Goal: Task Accomplishment & Management: Manage account settings

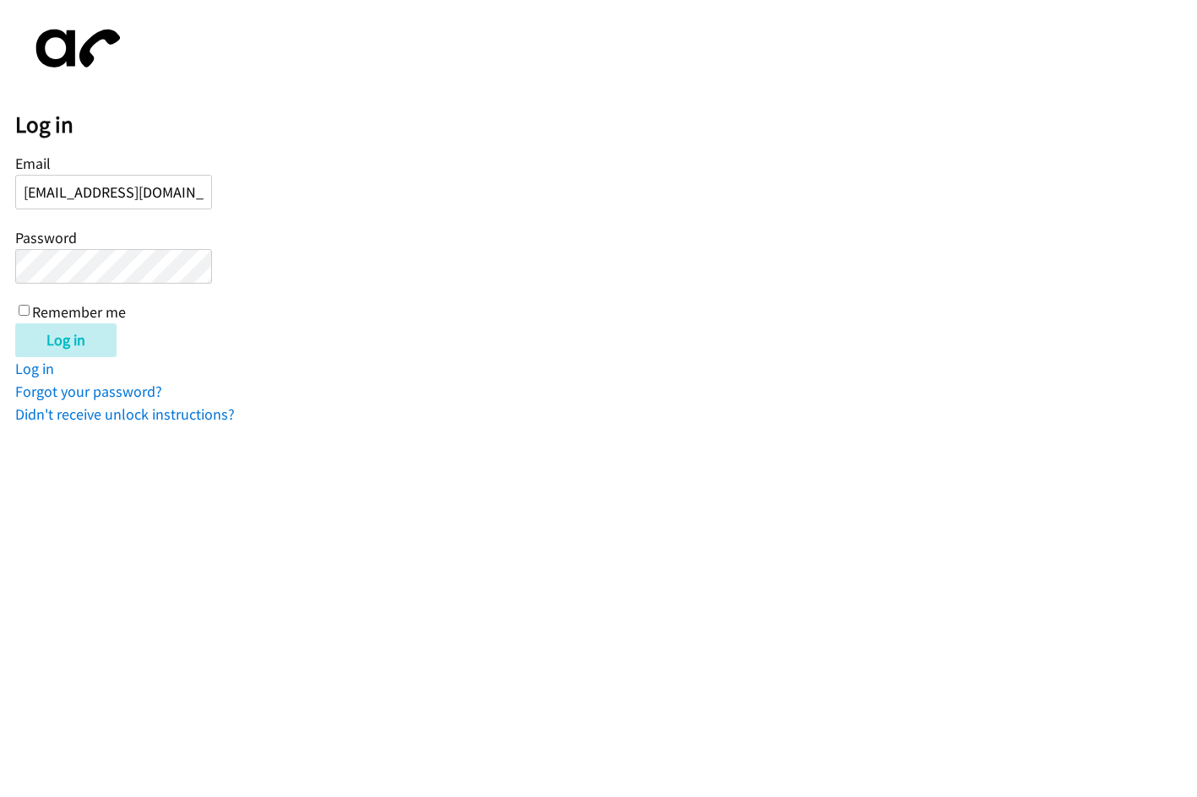
scroll to position [0, 3]
type input "[EMAIL_ADDRESS][DOMAIN_NAME]"
click at [15, 323] on input "Log in" at bounding box center [65, 340] width 101 height 34
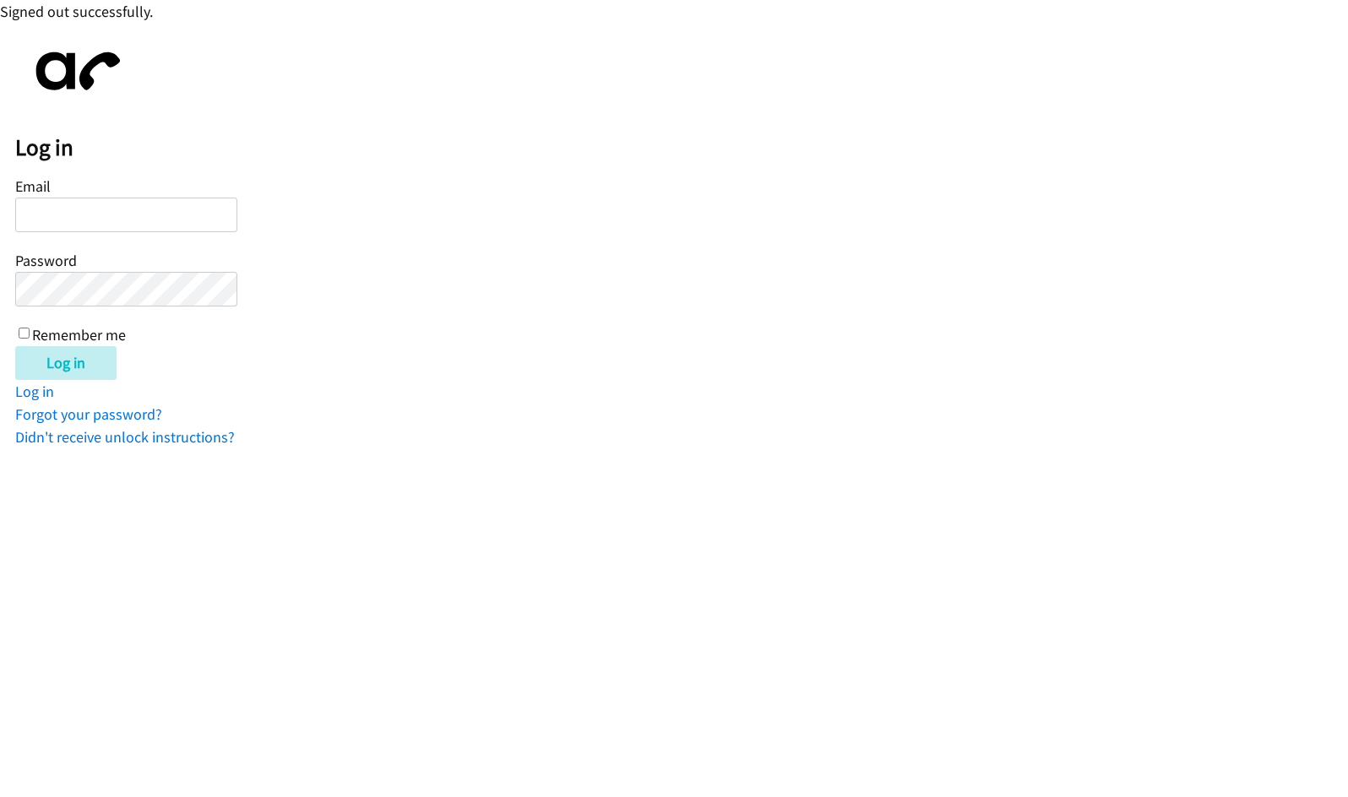
click at [68, 216] on input "Email" at bounding box center [126, 215] width 222 height 35
type input "[EMAIL_ADDRESS][DOMAIN_NAME]"
click at [15, 346] on input "Log in" at bounding box center [65, 363] width 101 height 34
